Goal: Task Accomplishment & Management: Manage account settings

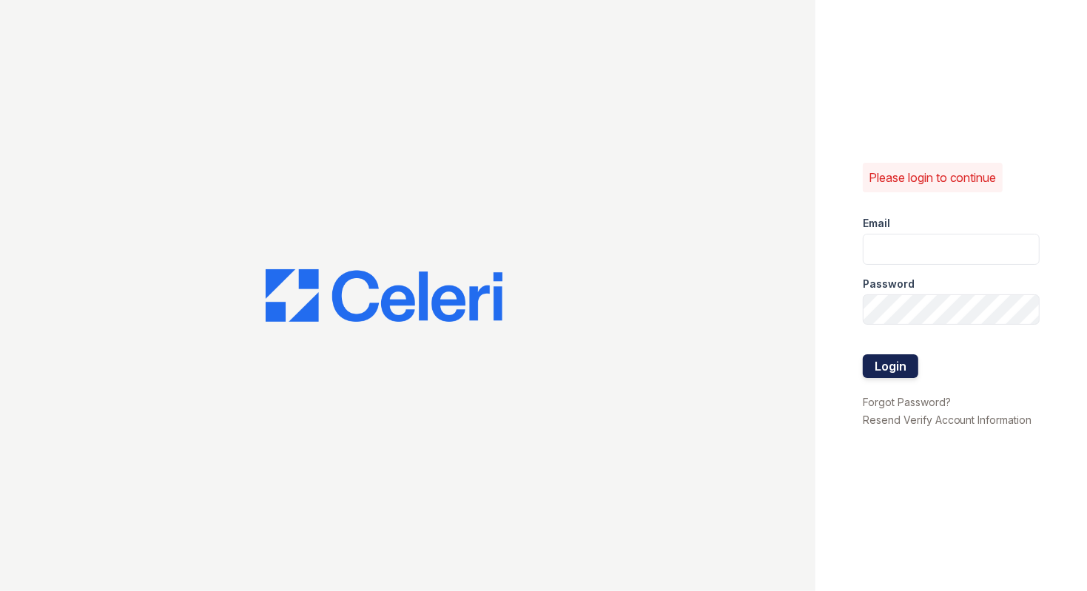
type input "dahlia.pm@cafmanagement.com"
click at [885, 367] on button "Login" at bounding box center [891, 367] width 56 height 24
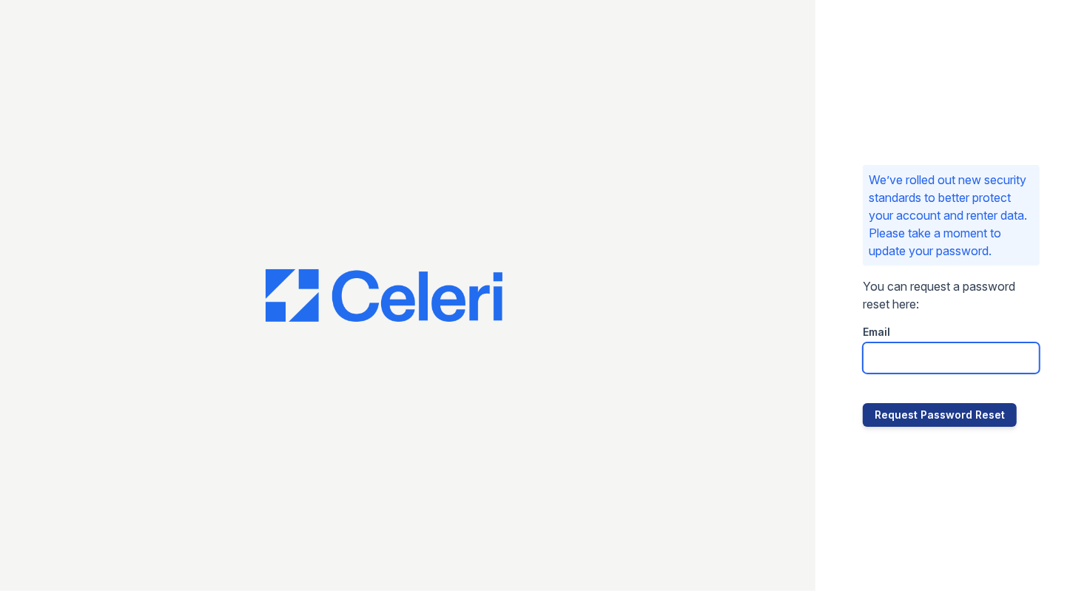
click at [900, 357] on input "email" at bounding box center [951, 358] width 177 height 31
type input "[DOMAIN_NAME][EMAIL_ADDRESS][DOMAIN_NAME]"
click at [1016, 206] on p "We’ve rolled out new security standards to better protect your account and rent…" at bounding box center [951, 215] width 165 height 89
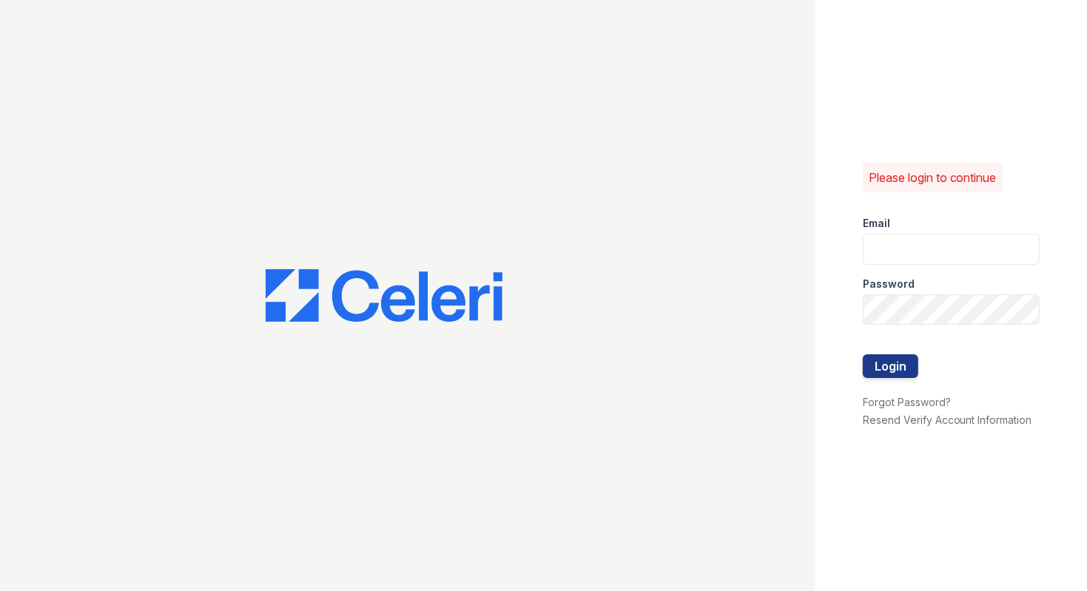
type input "[DOMAIN_NAME][EMAIL_ADDRESS][DOMAIN_NAME]"
click at [839, 312] on div "Please login to continue Email [DOMAIN_NAME][EMAIL_ADDRESS][DOMAIN_NAME] Passwo…" at bounding box center [952, 295] width 272 height 591
click at [797, 308] on div "Please login to continue Email [DOMAIN_NAME][EMAIL_ADDRESS][DOMAIN_NAME] Passwo…" at bounding box center [543, 295] width 1087 height 591
click at [892, 372] on button "Login" at bounding box center [891, 367] width 56 height 24
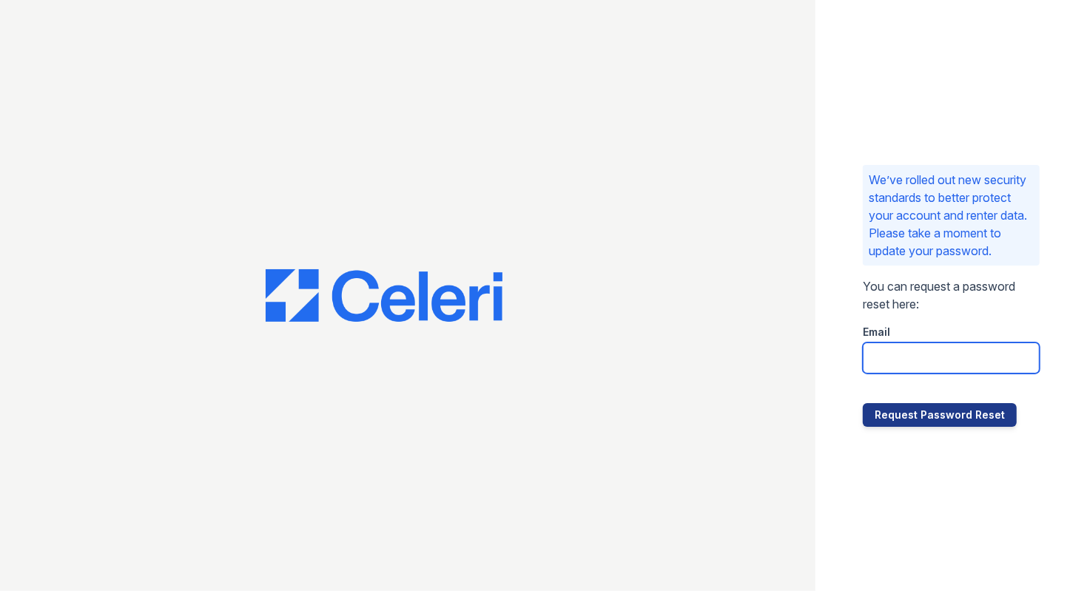
click at [898, 363] on input "email" at bounding box center [951, 358] width 177 height 31
type input "[DOMAIN_NAME][EMAIL_ADDRESS][DOMAIN_NAME]"
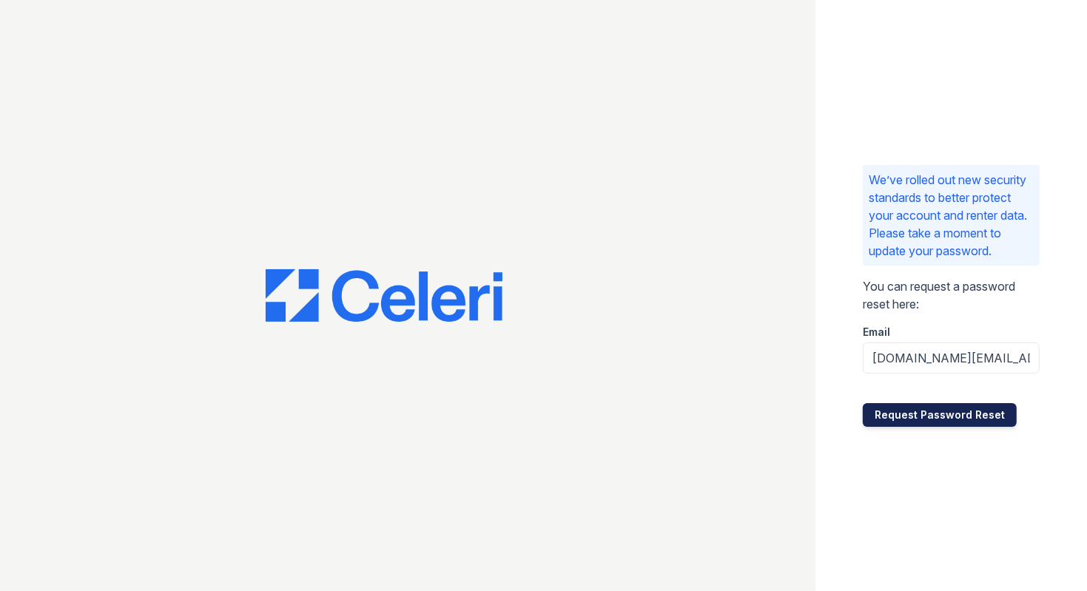
click at [929, 416] on button "Request Password Reset" at bounding box center [940, 415] width 154 height 24
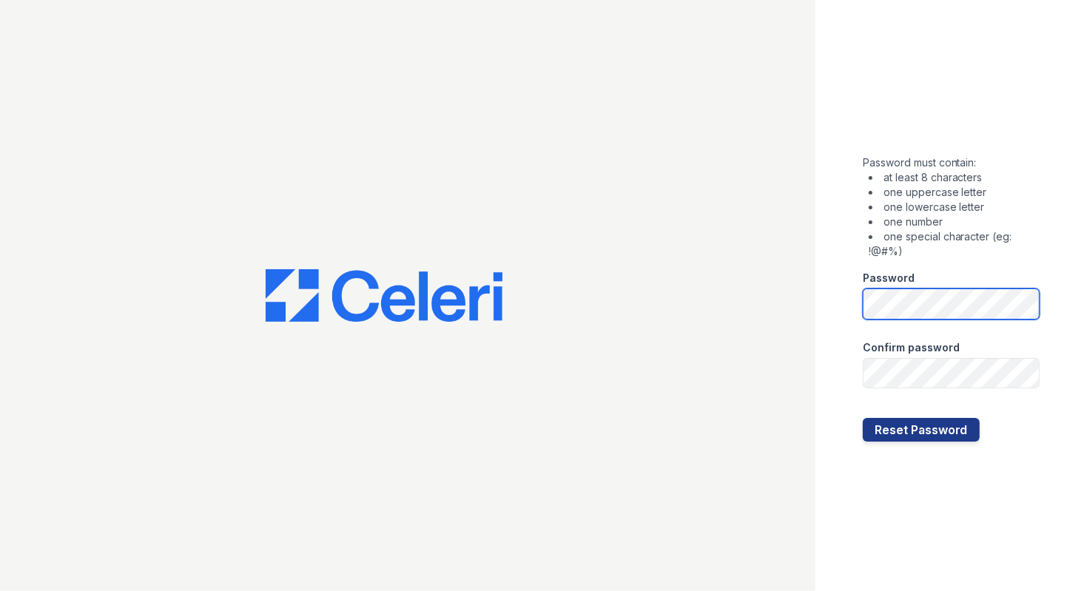
click at [859, 308] on div "Password must contain: at least 8 characters one uppercase letter one lowercase…" at bounding box center [952, 295] width 272 height 591
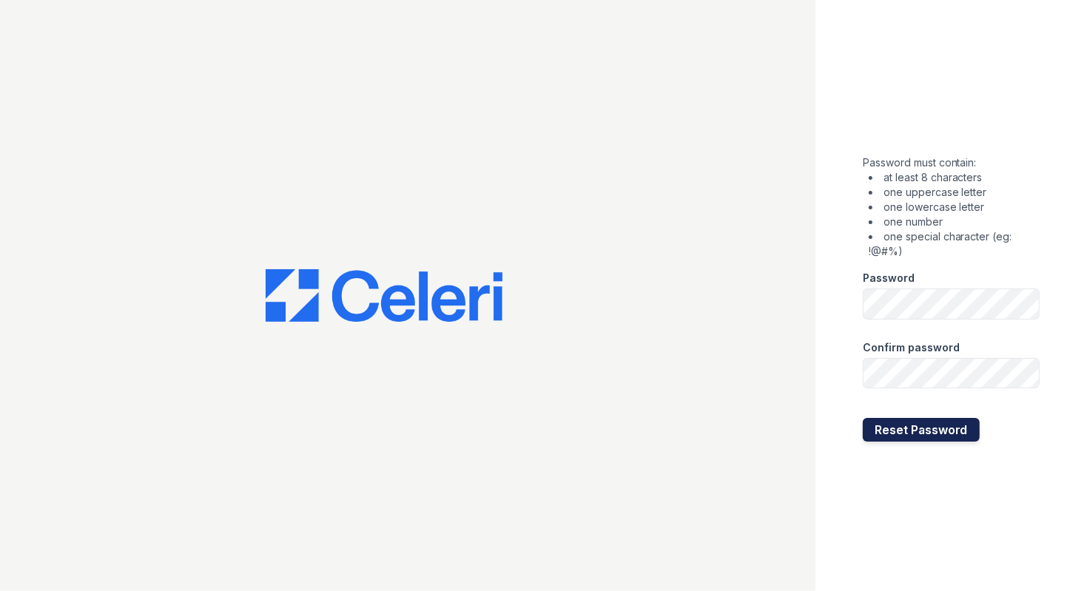
click at [917, 426] on button "Reset Password" at bounding box center [921, 430] width 117 height 24
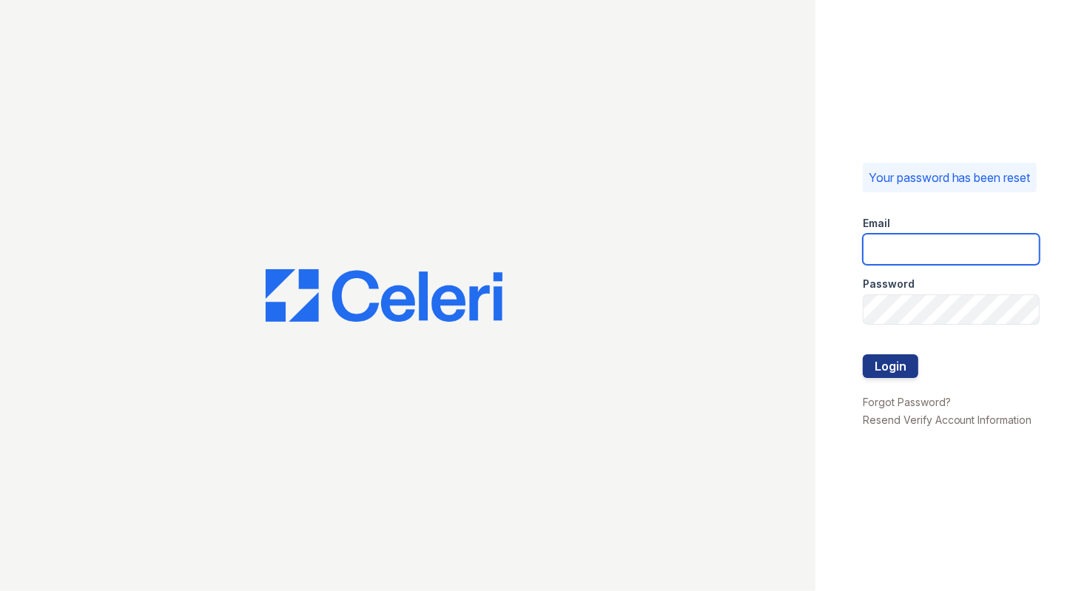
type input "[DOMAIN_NAME][EMAIL_ADDRESS][DOMAIN_NAME]"
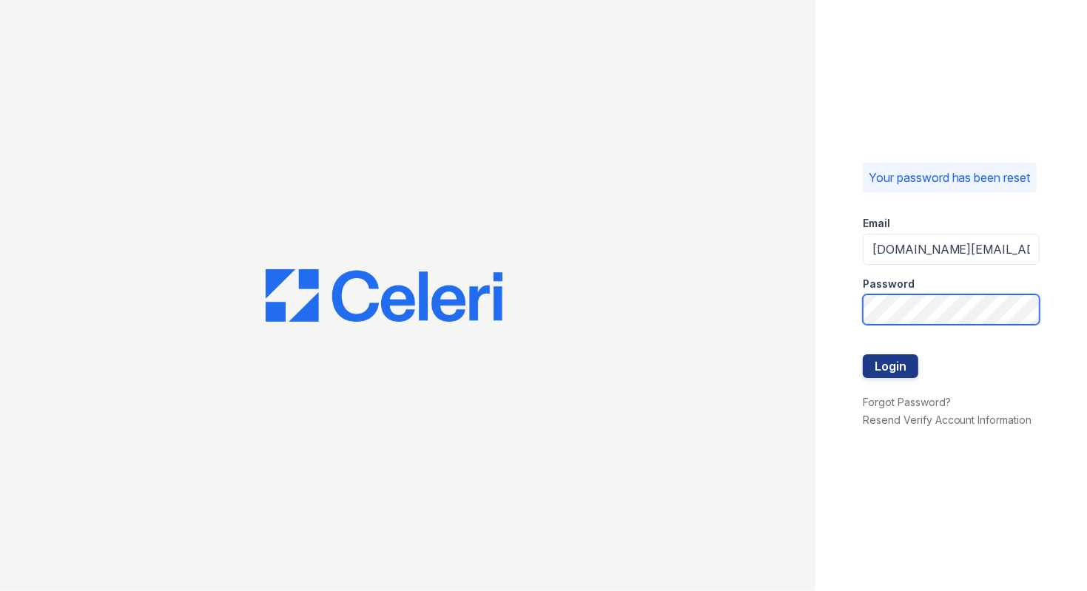
click at [809, 323] on div "Your password has been reset Email dahlia.pm@cafmanagement.com Password Login F…" at bounding box center [543, 295] width 1087 height 591
click at [747, 313] on div "Your password has been reset Email dahlia.pm@cafmanagement.com Password Login F…" at bounding box center [543, 295] width 1087 height 591
click at [875, 375] on button "Login" at bounding box center [891, 367] width 56 height 24
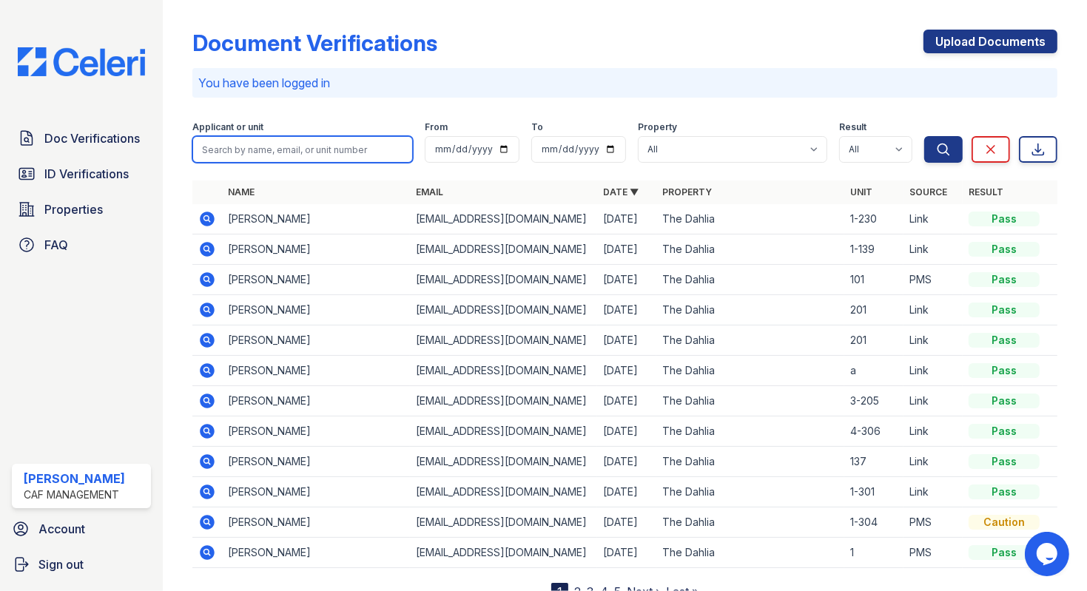
click at [268, 154] on input "search" at bounding box center [302, 149] width 221 height 27
click at [198, 175] on div at bounding box center [624, 178] width 865 height 6
